Goal: Task Accomplishment & Management: Manage account settings

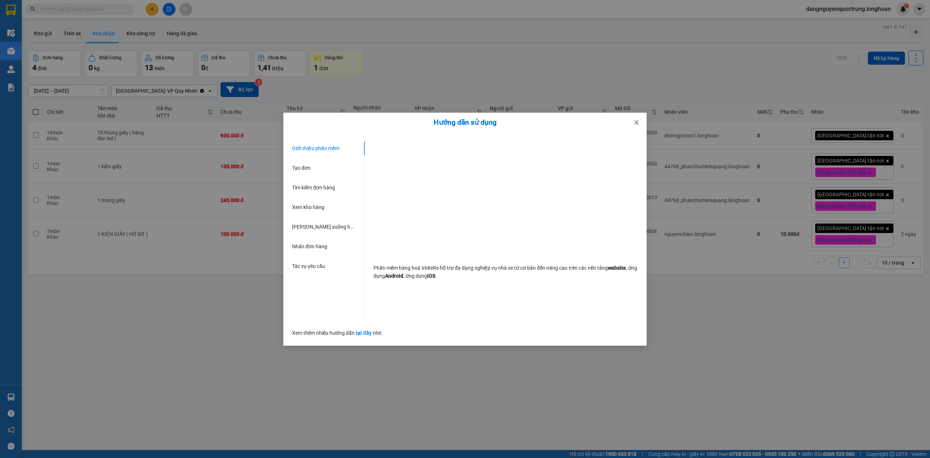
click at [642, 124] on span "Close" at bounding box center [637, 123] width 20 height 20
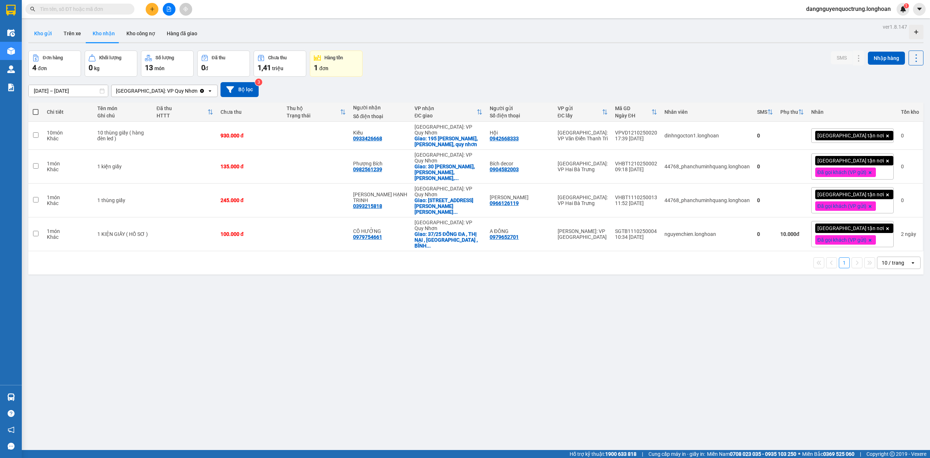
click at [40, 31] on button "Kho gửi" at bounding box center [42, 33] width 29 height 17
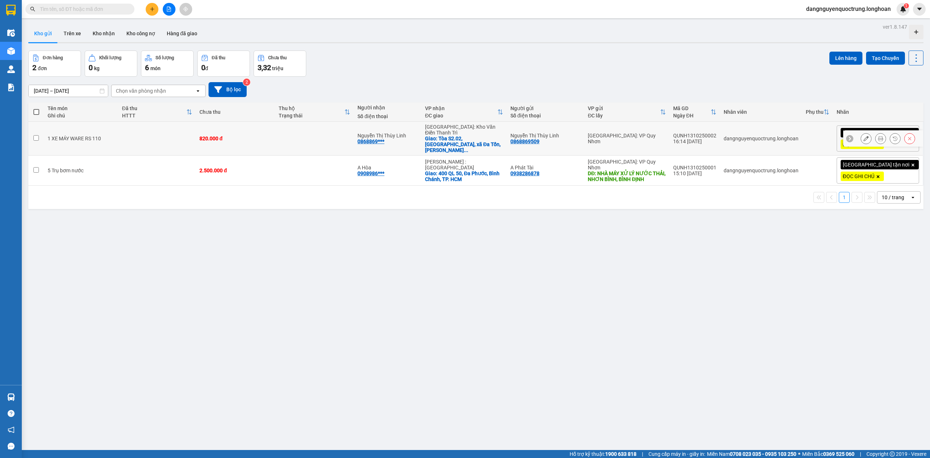
click at [39, 134] on td at bounding box center [36, 139] width 16 height 34
checkbox input "true"
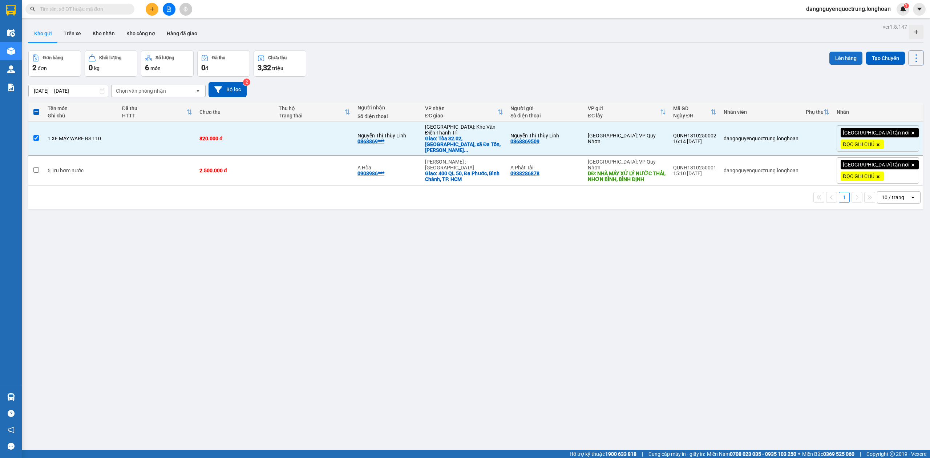
click at [846, 60] on button "Lên hàng" at bounding box center [846, 58] width 33 height 13
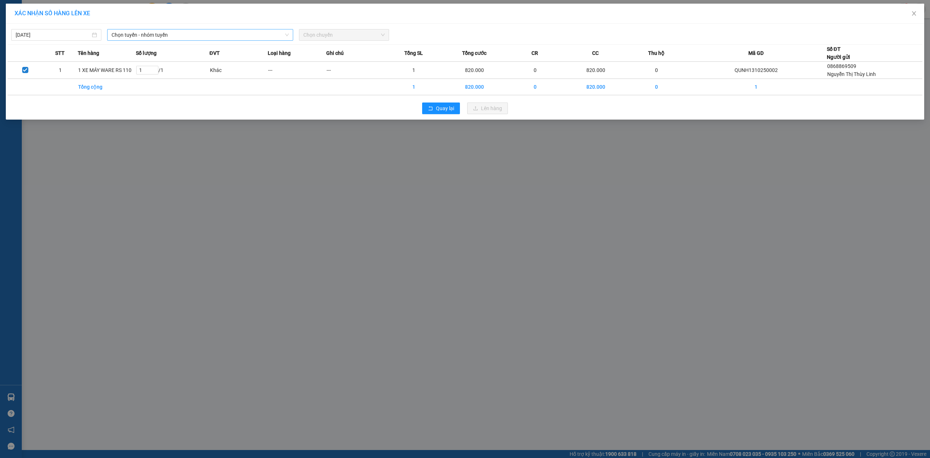
click at [188, 31] on span "Chọn tuyến - nhóm tuyến" at bounding box center [200, 34] width 177 height 11
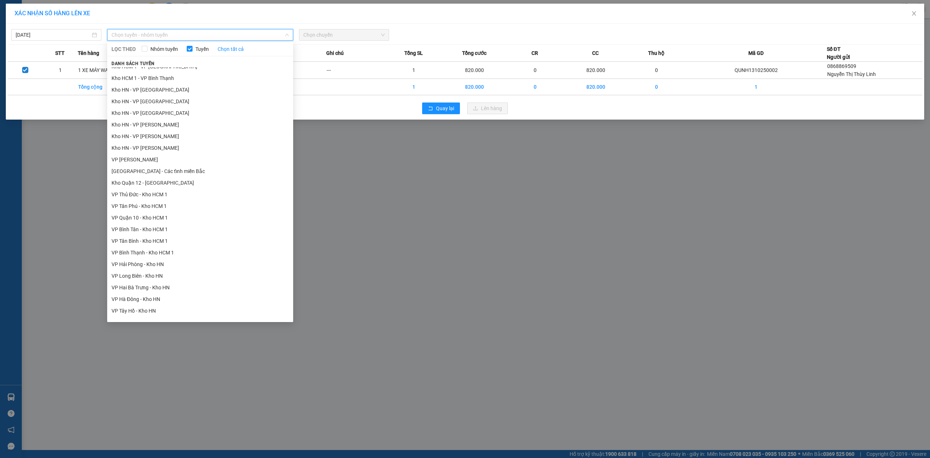
scroll to position [341, 0]
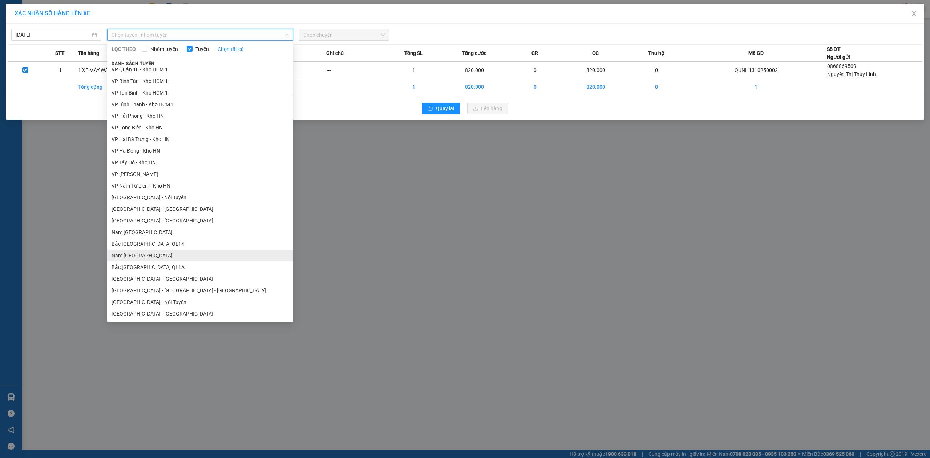
click at [156, 254] on li "Nam [GEOGRAPHIC_DATA]" at bounding box center [200, 256] width 186 height 12
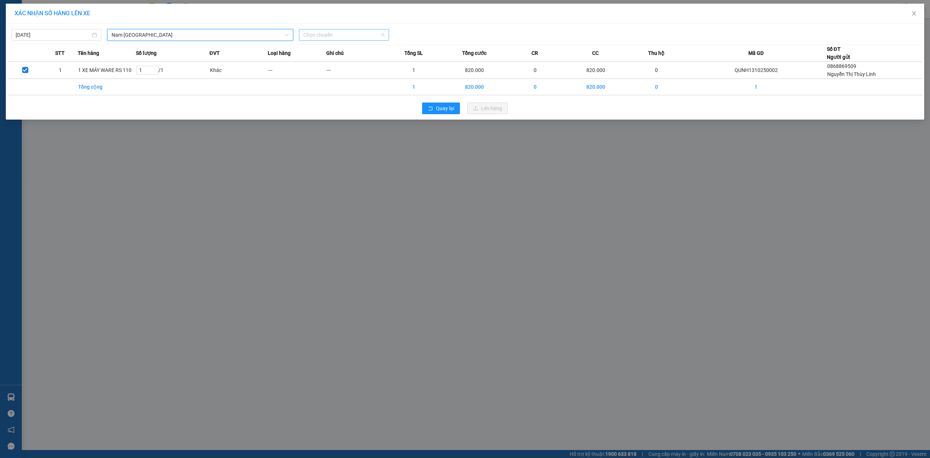
click at [357, 31] on span "Chọn chuyến" at bounding box center [343, 34] width 81 height 11
click at [66, 36] on input "[DATE]" at bounding box center [53, 35] width 75 height 8
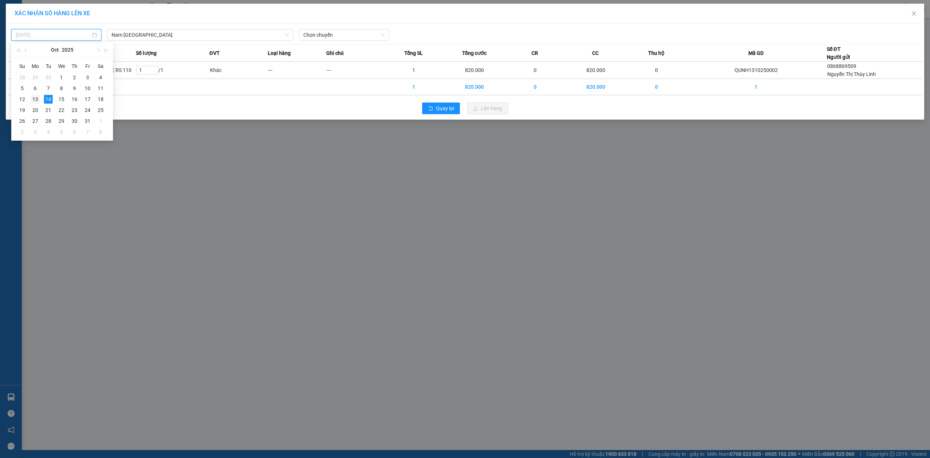
click at [35, 100] on div "13" at bounding box center [35, 99] width 9 height 9
type input "[DATE]"
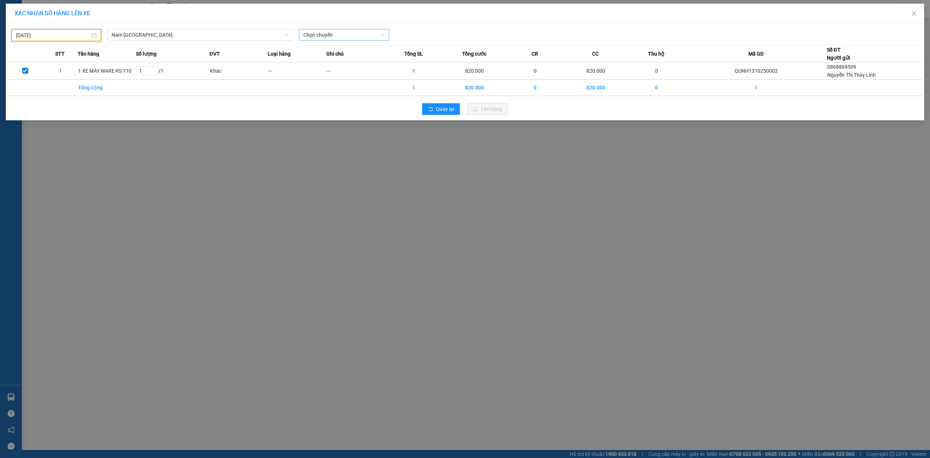
click at [360, 33] on span "Chọn chuyến" at bounding box center [343, 34] width 81 height 11
click at [346, 72] on div "22:00 (TC) - 29K-024.94" at bounding box center [331, 73] width 57 height 8
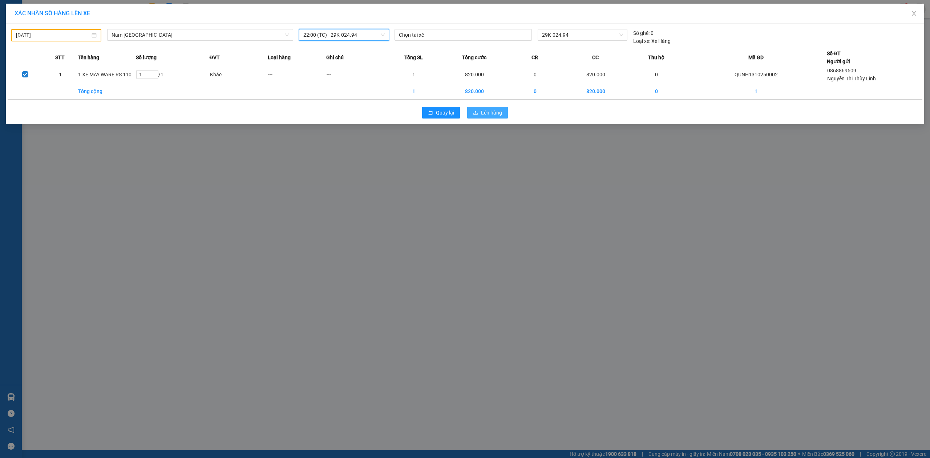
click at [492, 115] on span "Lên hàng" at bounding box center [491, 113] width 21 height 8
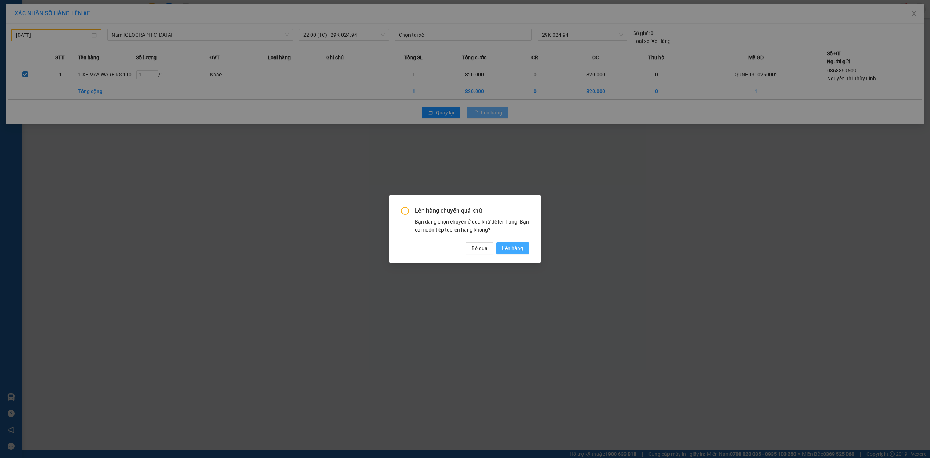
click at [518, 246] on span "Lên hàng" at bounding box center [512, 248] width 21 height 8
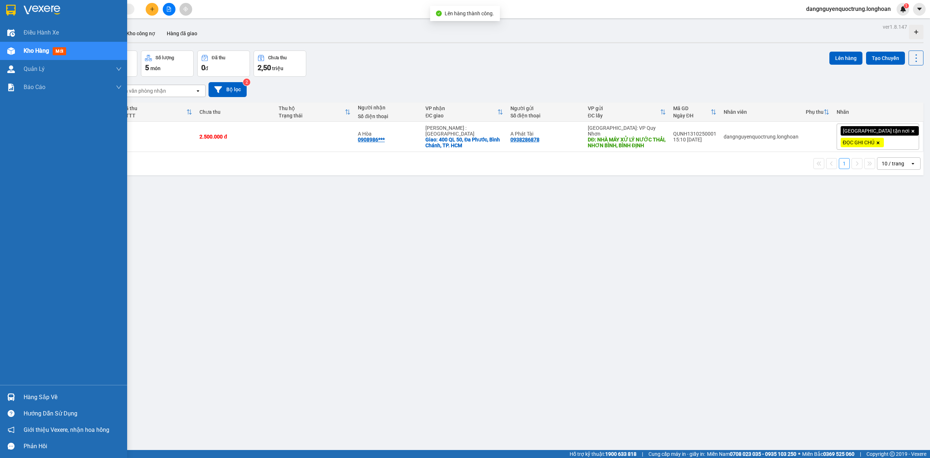
click at [8, 391] on div at bounding box center [11, 397] width 13 height 13
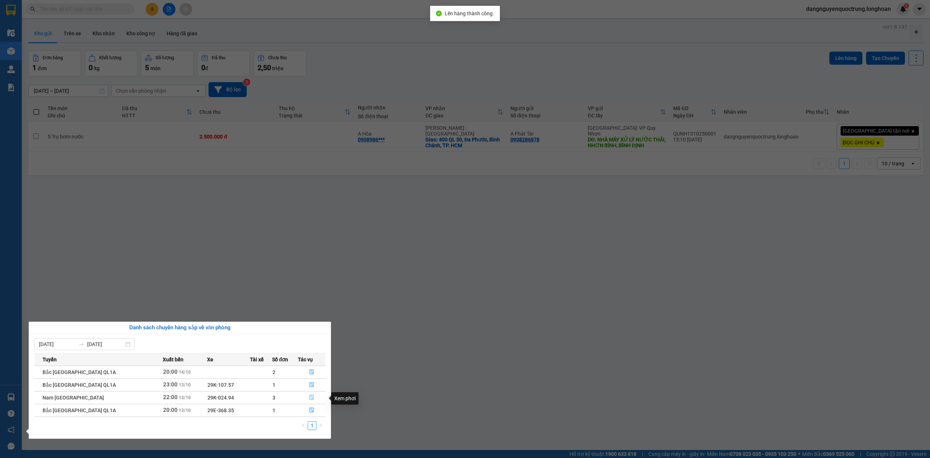
click at [311, 398] on icon "file-done" at bounding box center [311, 397] width 5 height 5
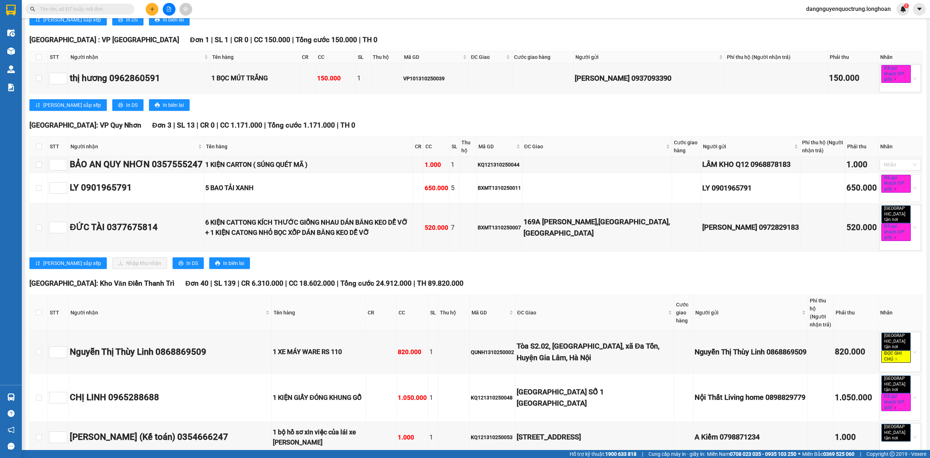
scroll to position [636, 0]
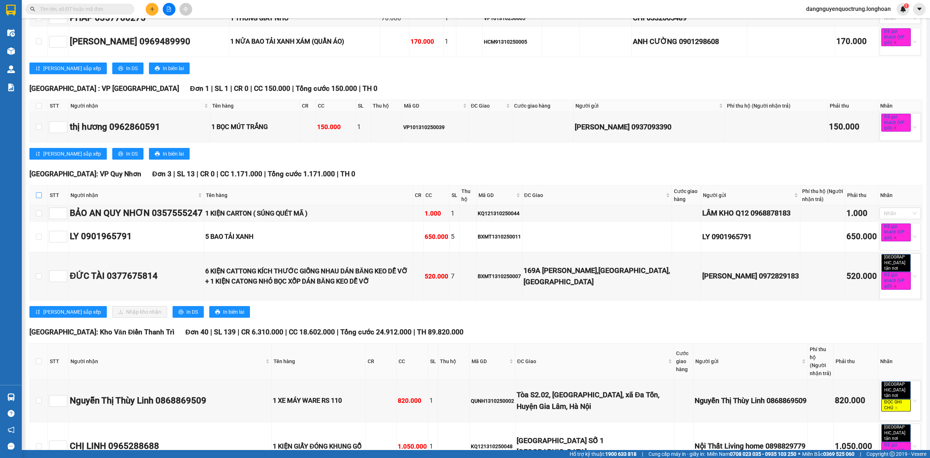
click at [38, 194] on input "checkbox" at bounding box center [39, 195] width 6 height 6
checkbox input "true"
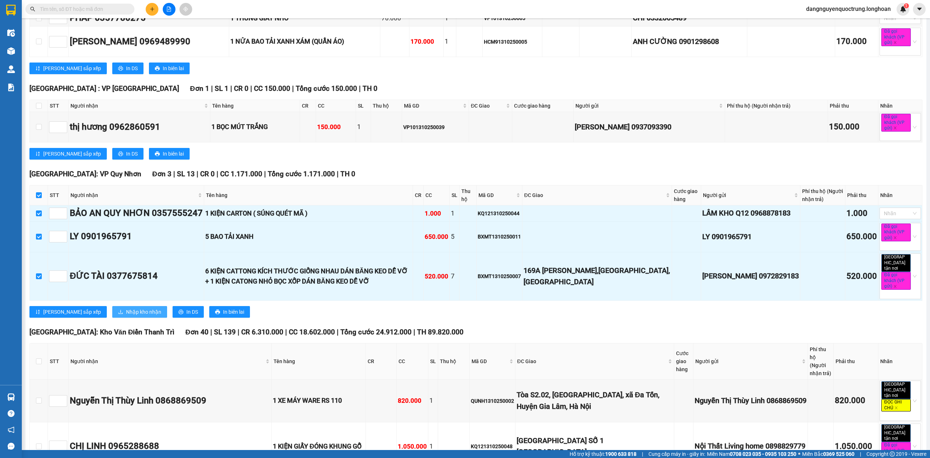
click at [126, 313] on span "Nhập kho nhận" at bounding box center [143, 312] width 35 height 8
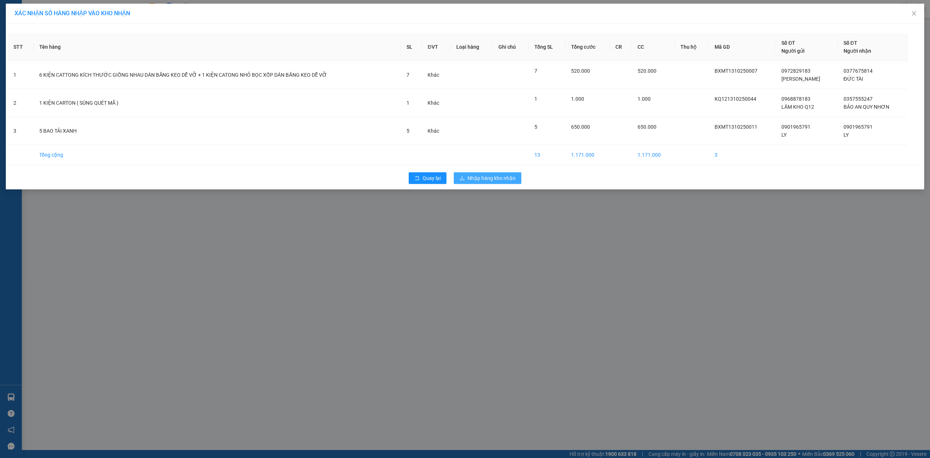
click at [490, 183] on button "Nhập hàng kho nhận" at bounding box center [488, 178] width 68 height 12
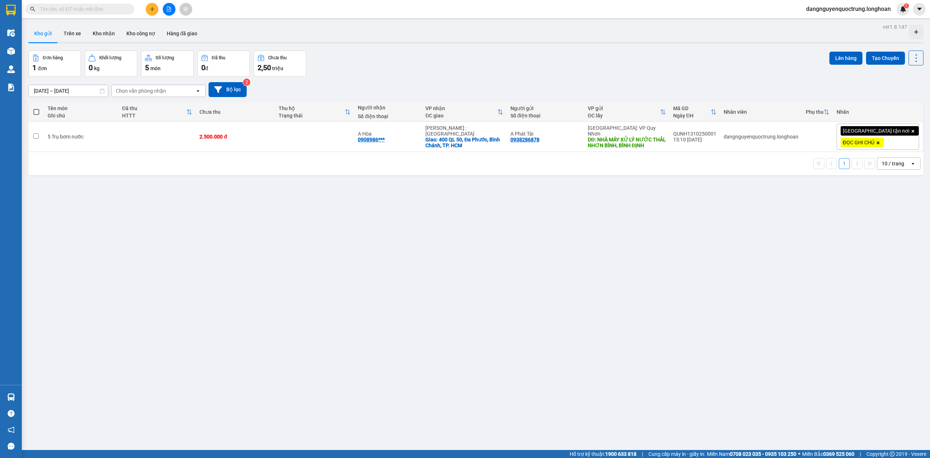
click at [432, 220] on div "ver 1.8.147 Kho gửi Trên xe Kho nhận Kho công nợ Hàng đã giao Đơn hàng 1 đơn Kh…" at bounding box center [475, 251] width 901 height 458
click at [601, 304] on div "ver 1.8.147 Kho gửi Trên xe Kho nhận Kho công nợ Hàng đã giao Đơn hàng 1 đơn Kh…" at bounding box center [475, 251] width 901 height 458
click at [112, 33] on button "Kho nhận" at bounding box center [104, 33] width 34 height 17
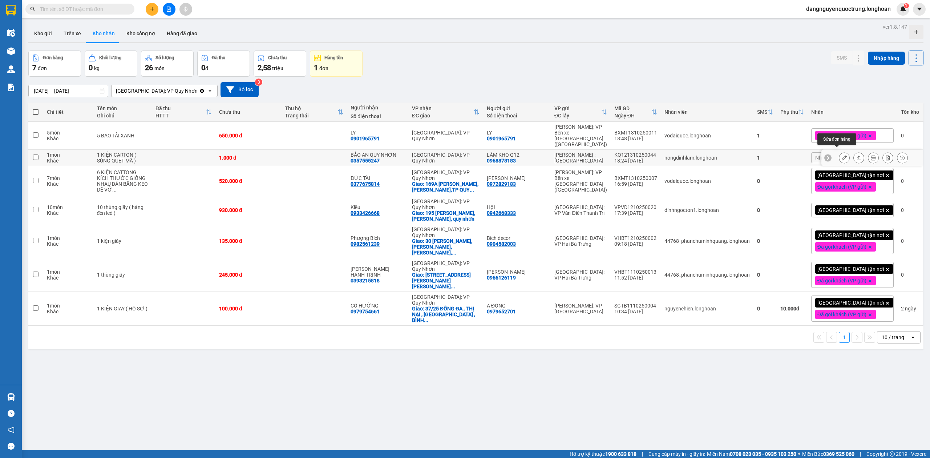
click at [842, 155] on icon at bounding box center [844, 157] width 5 height 5
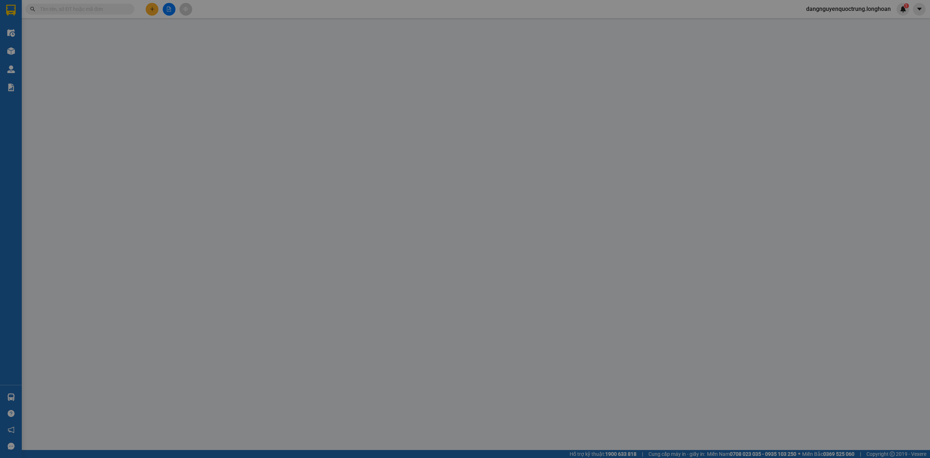
type input "0968878183"
type input "LÂM KHO Q12"
type input "0357555247"
type input "BẢO AN QUY NHƠN"
type input "0"
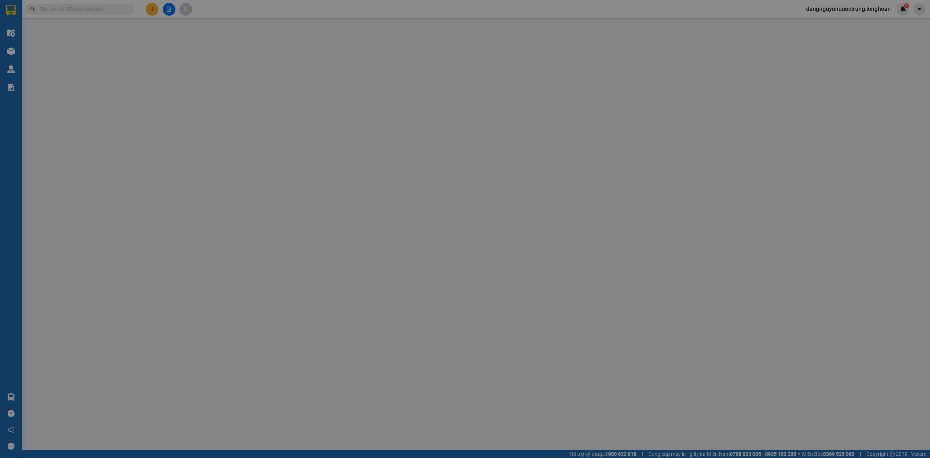
type input "1.000"
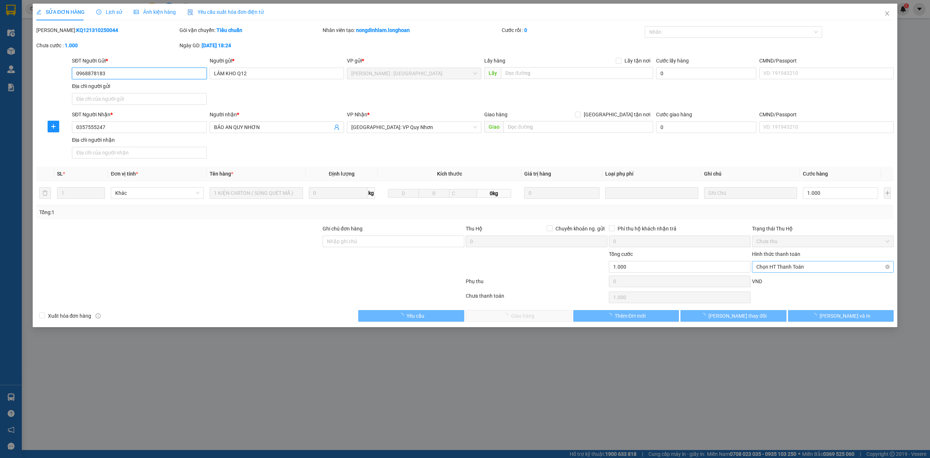
click at [828, 263] on span "Chọn HT Thanh Toán" at bounding box center [823, 266] width 133 height 11
click at [802, 282] on div "Tại văn phòng" at bounding box center [823, 283] width 133 height 8
type input "0"
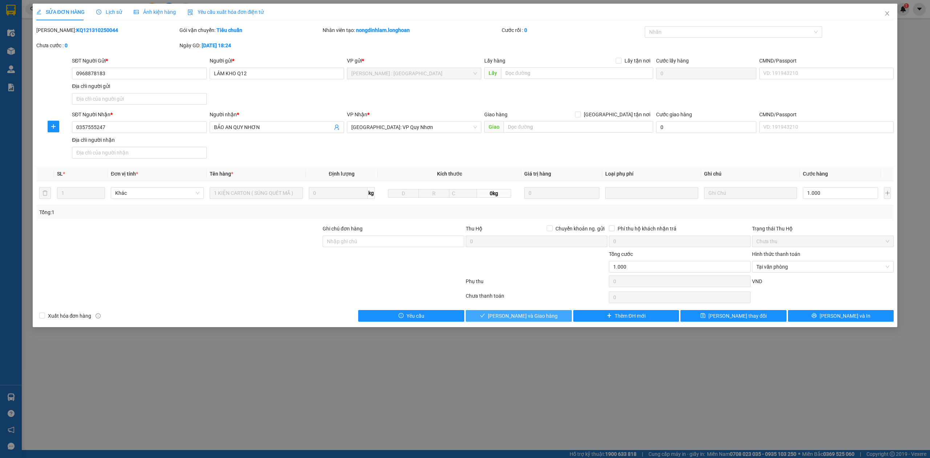
click at [541, 319] on span "[PERSON_NAME] và Giao hàng" at bounding box center [523, 316] width 70 height 8
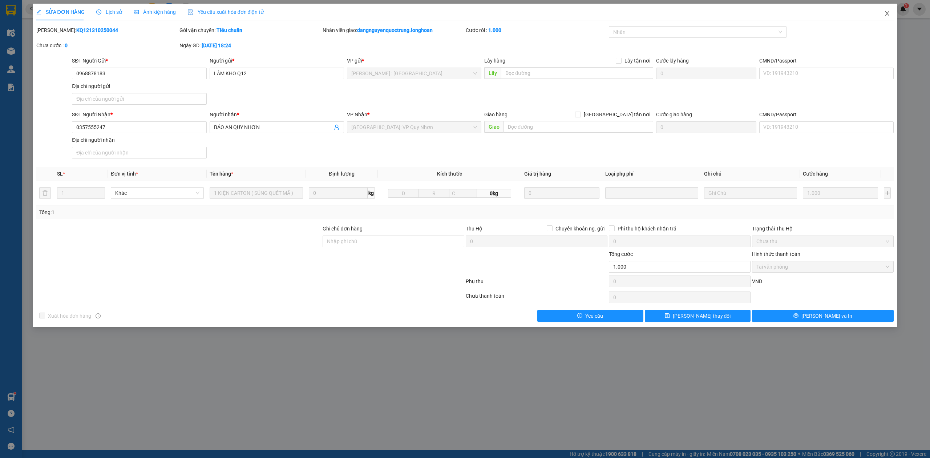
click at [890, 12] on icon "close" at bounding box center [888, 14] width 6 height 6
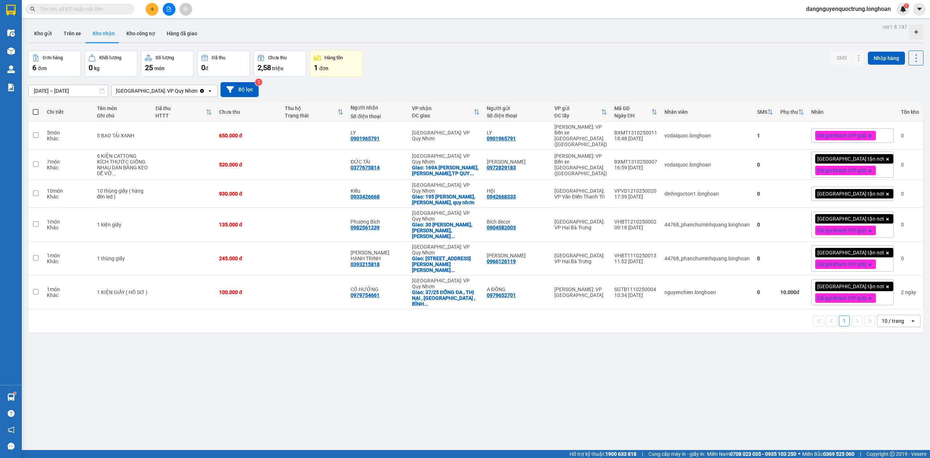
click at [432, 361] on div "ver 1.8.147 Kho gửi Trên xe Kho nhận Kho công nợ Hàng đã giao Đơn hàng 6 đơn Kh…" at bounding box center [475, 251] width 901 height 458
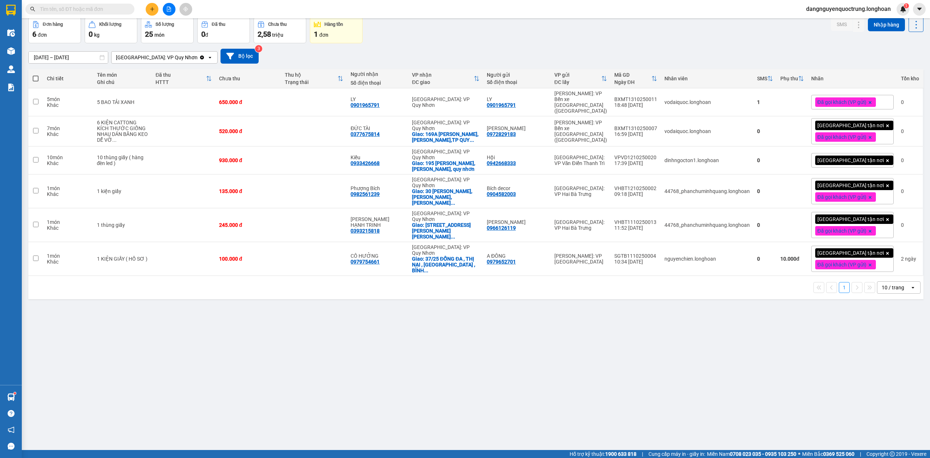
click at [523, 359] on div "ver 1.8.147 Kho gửi Trên xe Kho nhận Kho công nợ Hàng đã giao Đơn hàng 6 đơn Kh…" at bounding box center [475, 217] width 901 height 458
click at [568, 356] on div "ver 1.8.147 Kho gửi Trên xe Kho nhận Kho công nợ Hàng đã giao Đơn hàng 6 đơn Kh…" at bounding box center [475, 217] width 901 height 458
click at [842, 189] on icon at bounding box center [844, 191] width 5 height 5
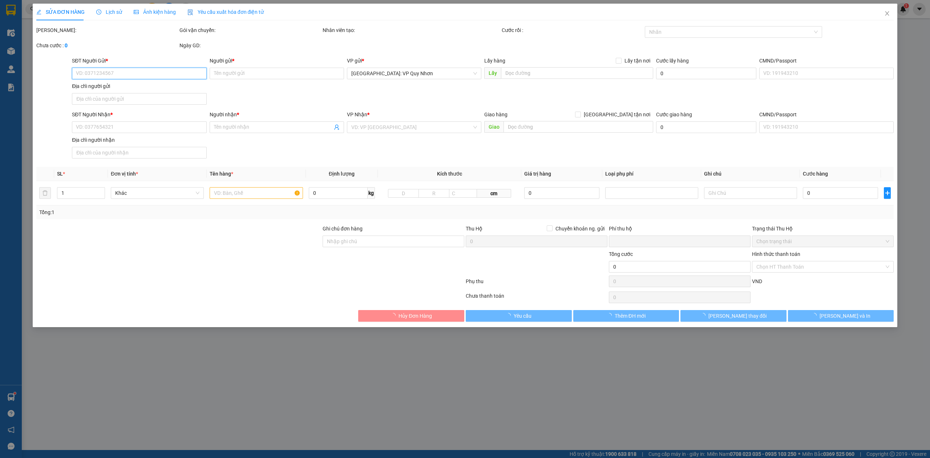
type input "0904582003"
type input "Bích decor"
type input "0982561239"
type input "Phượng Bích"
checkbox input "true"
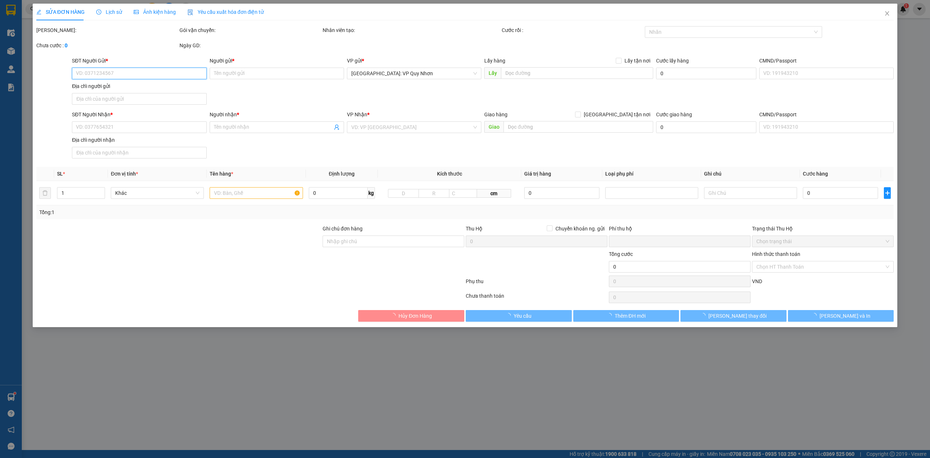
type input "30 [PERSON_NAME], [PERSON_NAME], Quy Nhơn, [GEOGRAPHIC_DATA]"
type input "0"
type input "135.000"
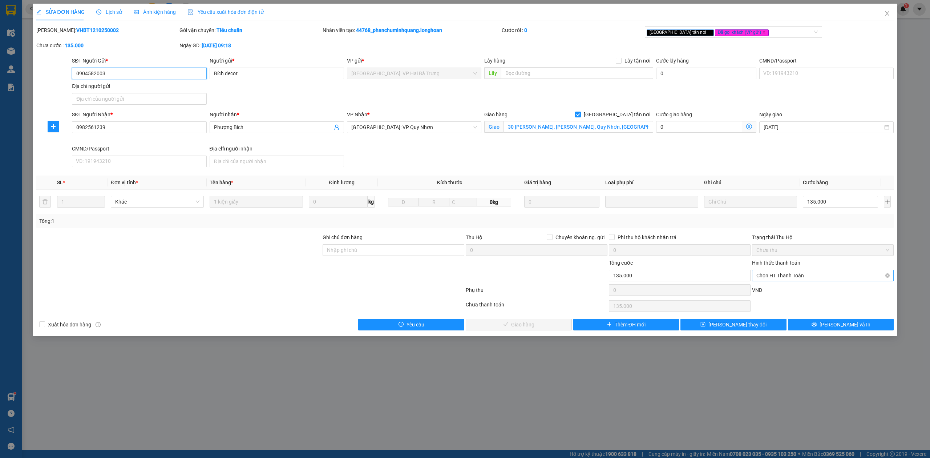
click at [794, 281] on span "Chọn HT Thanh Toán" at bounding box center [823, 275] width 133 height 11
click at [793, 290] on div "Tại văn phòng" at bounding box center [823, 291] width 133 height 8
type input "0"
click at [522, 323] on span "[PERSON_NAME] và Giao hàng" at bounding box center [523, 325] width 70 height 8
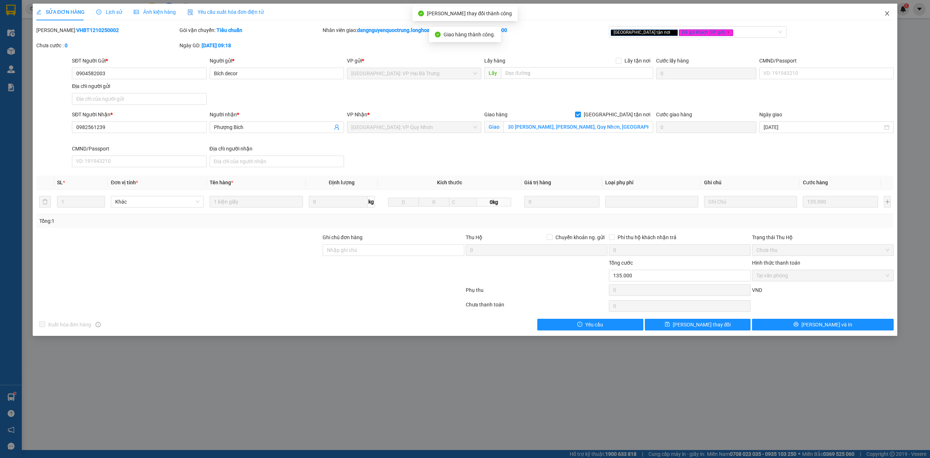
click at [889, 15] on icon "close" at bounding box center [888, 14] width 6 height 6
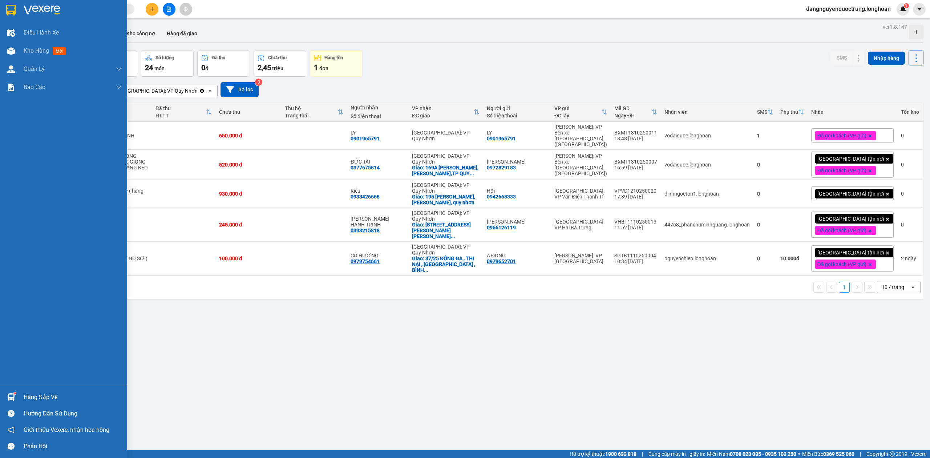
click at [12, 398] on img at bounding box center [11, 397] width 8 height 8
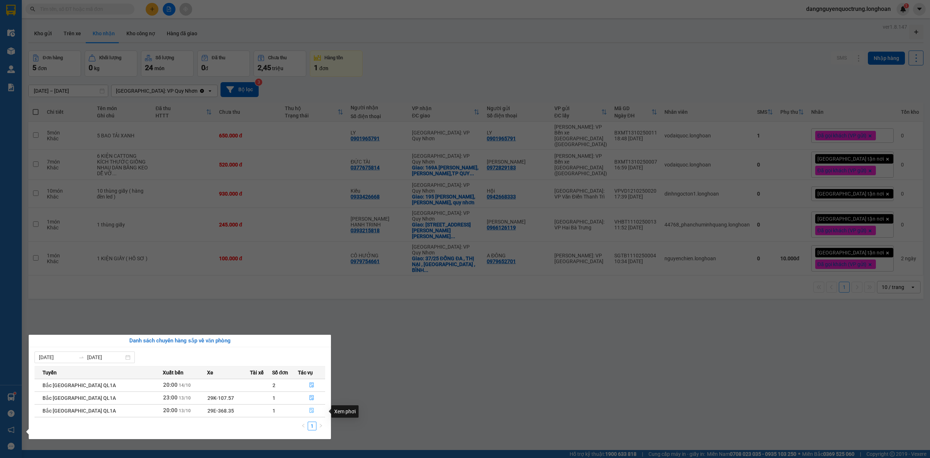
click at [309, 408] on icon "file-done" at bounding box center [311, 410] width 5 height 5
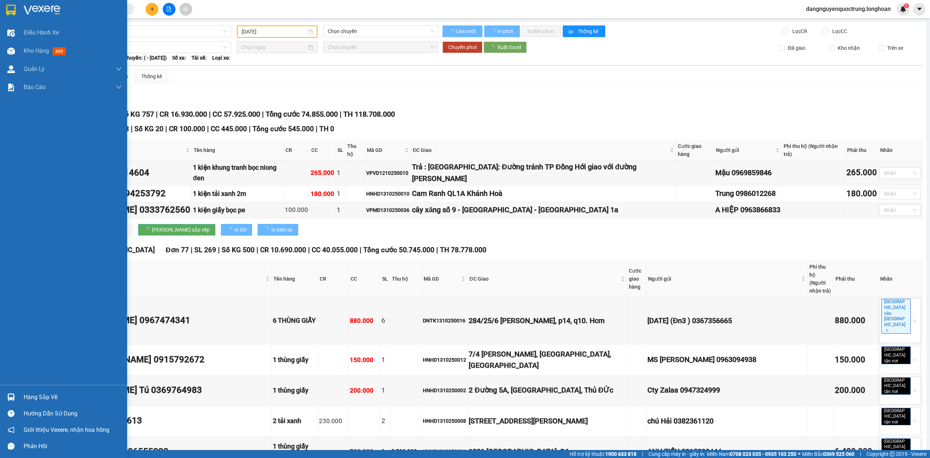
click at [11, 394] on img at bounding box center [11, 397] width 8 height 8
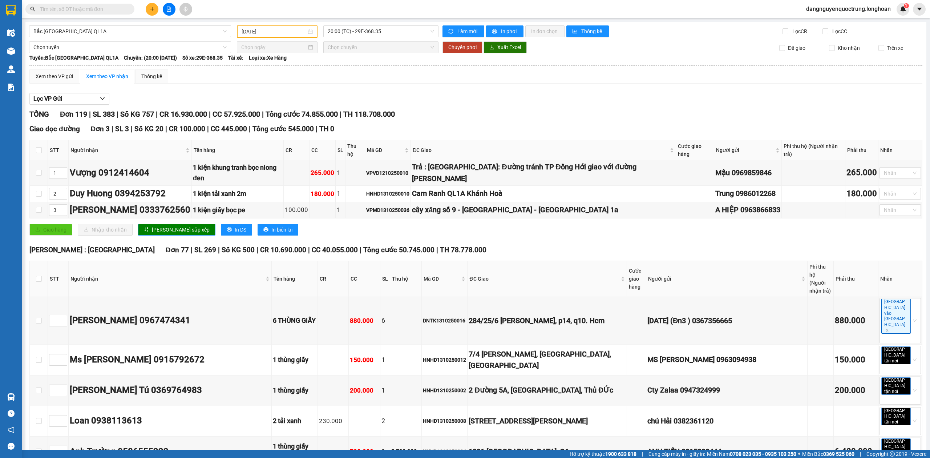
click at [57, 284] on section "Kết quả tìm kiếm ( 0 ) Bộ lọc No Data dangnguyenquoctrung.longhoan 1 Điều hành …" at bounding box center [465, 229] width 930 height 458
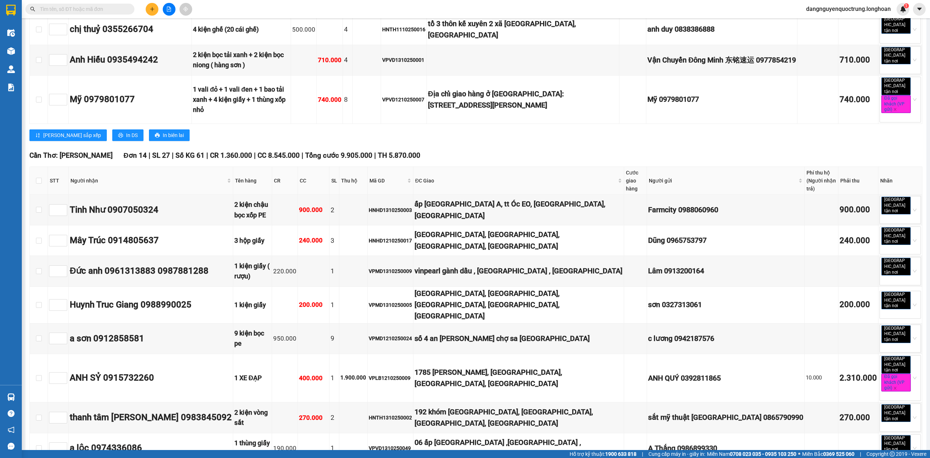
scroll to position [4276, 0]
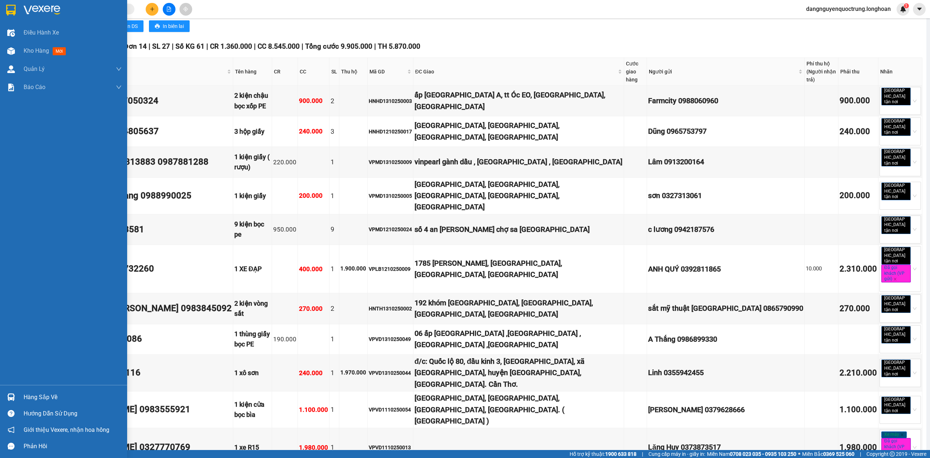
click at [4, 395] on div "Hàng sắp về" at bounding box center [63, 397] width 127 height 16
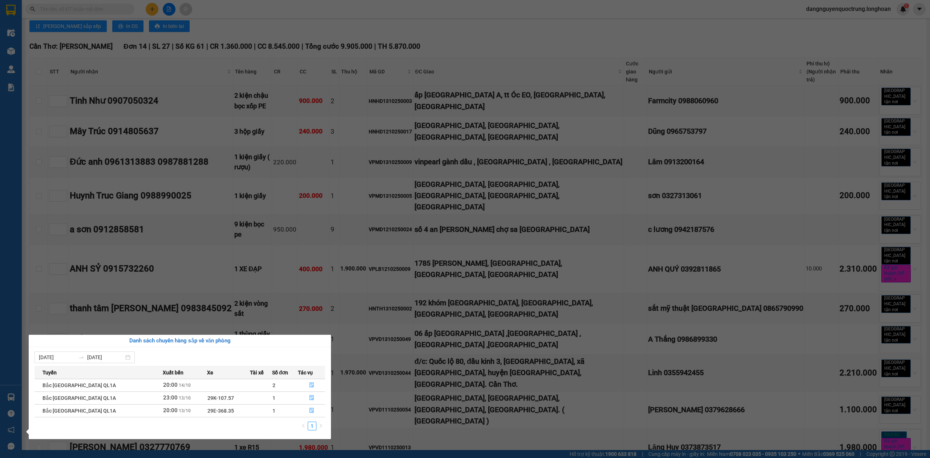
click at [16, 12] on div "Điều hành xe Kho hàng mới Quản [PERSON_NAME] lý chuyến Quản lý giao nhận mới Bá…" at bounding box center [11, 229] width 22 height 458
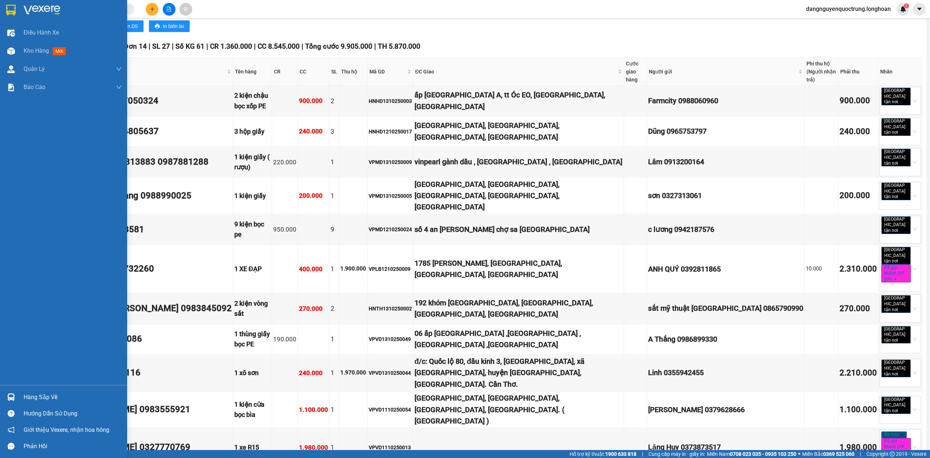
click at [13, 9] on img at bounding box center [10, 10] width 9 height 11
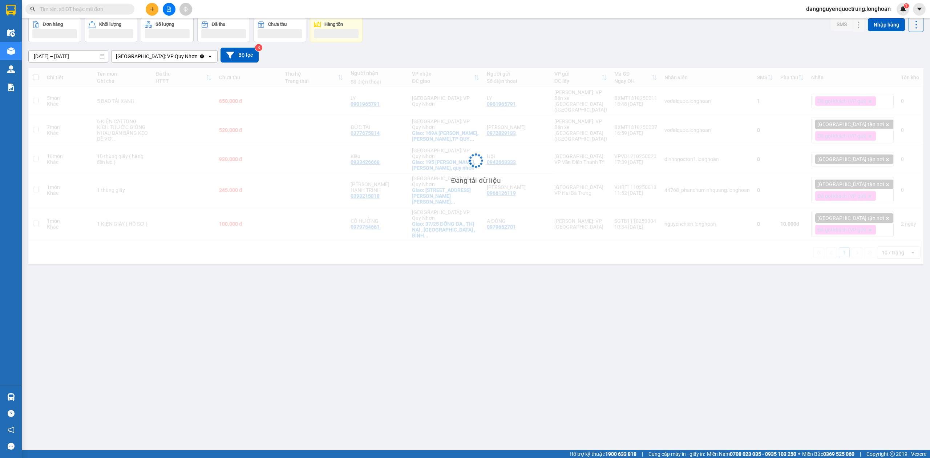
scroll to position [33, 0]
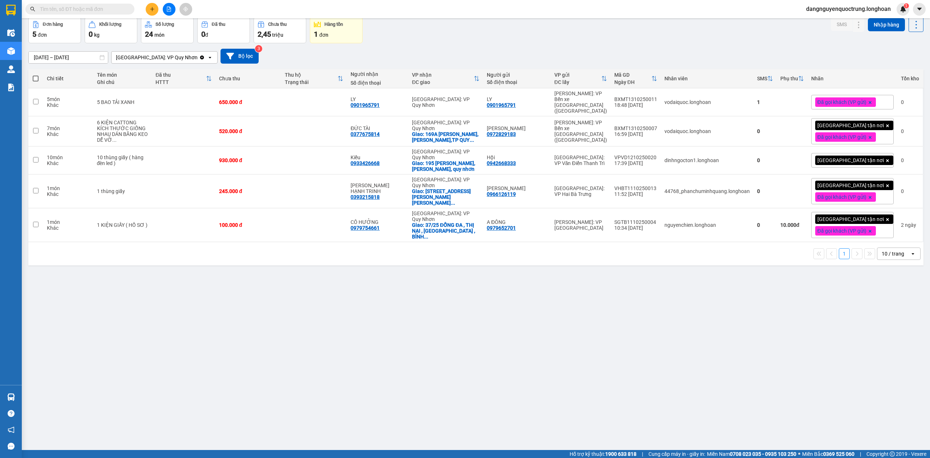
click at [688, 346] on div "ver 1.8.147 Kho gửi Trên xe Kho nhận Kho công nợ Hàng đã giao Đơn hàng 5 đơn Kh…" at bounding box center [475, 217] width 901 height 458
